Goal: Task Accomplishment & Management: Use online tool/utility

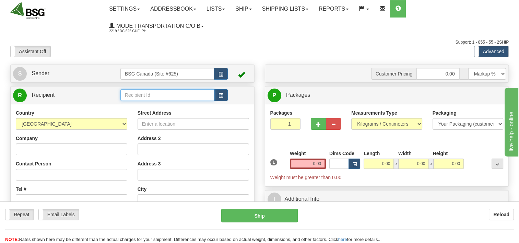
click at [173, 92] on input "text" at bounding box center [167, 95] width 94 height 12
click at [184, 108] on div "COWBELL BREWING" at bounding box center [165, 107] width 87 height 8
type input "COWBELL BREWING"
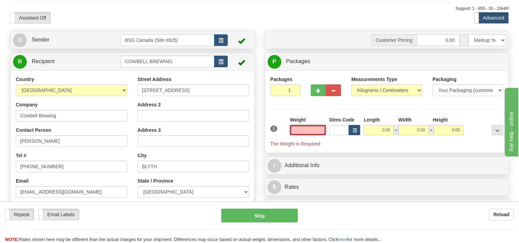
scroll to position [69, 0]
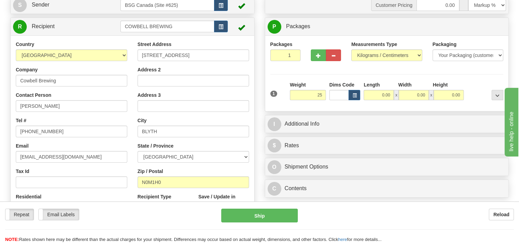
type input "25.00"
click at [377, 113] on div "Customer Pricing 0.00 Markup % Discount % Flat Amount Per Pound Flat Amount Mar…" at bounding box center [387, 98] width 255 height 205
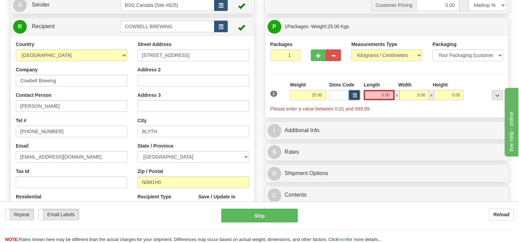
click at [358, 92] on button "button" at bounding box center [355, 95] width 12 height 10
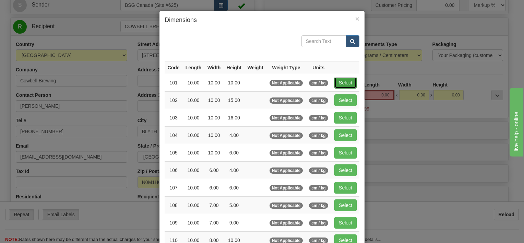
click at [349, 77] on button "Select" at bounding box center [346, 83] width 22 height 12
type input "101"
type input "10.00"
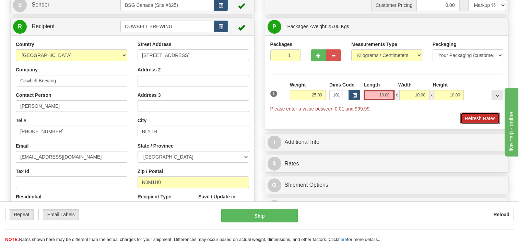
click at [482, 118] on button "Refresh Rates" at bounding box center [479, 119] width 39 height 12
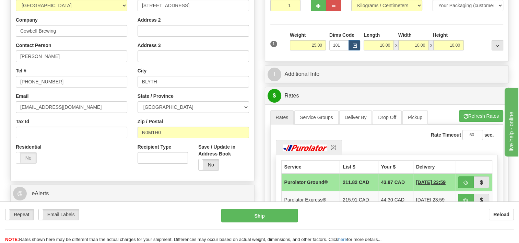
scroll to position [206, 0]
